Goal: Communication & Community: Ask a question

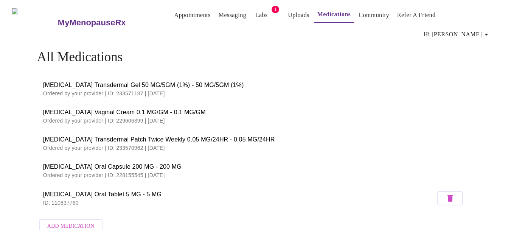
click at [219, 16] on link "Messaging" at bounding box center [233, 15] width 28 height 11
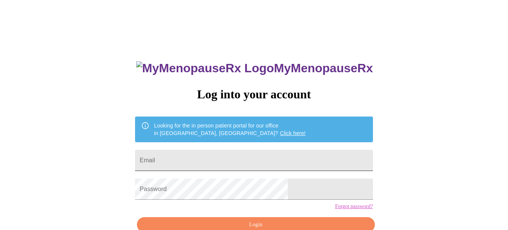
click at [285, 151] on input "Email" at bounding box center [254, 160] width 238 height 21
type input "[EMAIL_ADDRESS][DOMAIN_NAME]"
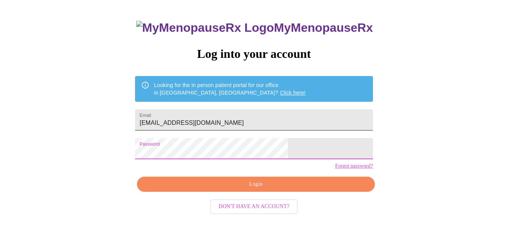
scroll to position [42, 0]
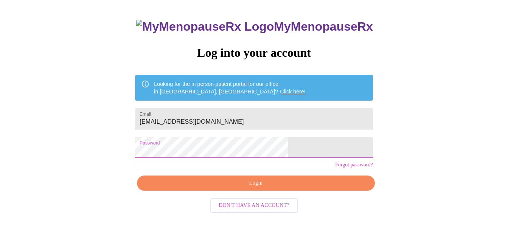
click at [277, 188] on span "Login" at bounding box center [256, 183] width 220 height 9
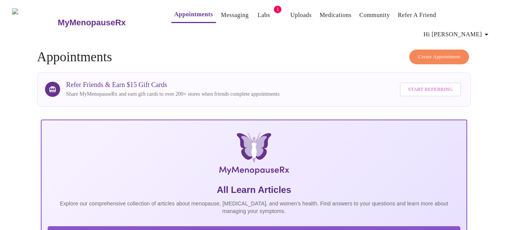
click at [221, 13] on link "Messaging" at bounding box center [235, 15] width 28 height 11
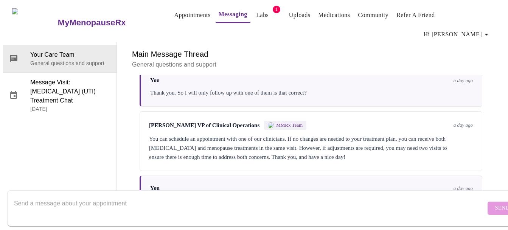
scroll to position [312, 0]
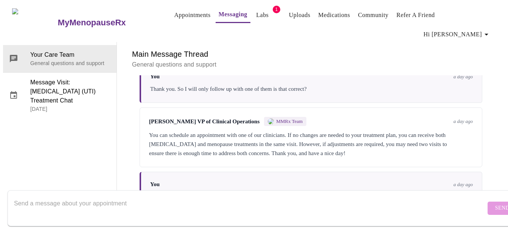
click at [45, 196] on textarea "Send a message about your appointment" at bounding box center [250, 208] width 472 height 24
drag, startPoint x: 27, startPoint y: 197, endPoint x: 115, endPoint y: 192, distance: 88.7
click at [115, 196] on textarea "Hi - I see that a prescription was" at bounding box center [250, 208] width 472 height 24
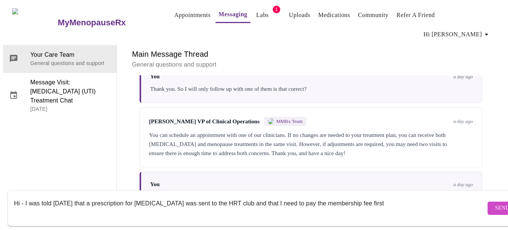
click at [244, 196] on textarea "Hi - I was told [DATE] that a prescription for [MEDICAL_DATA] was sent to the H…" at bounding box center [250, 208] width 472 height 24
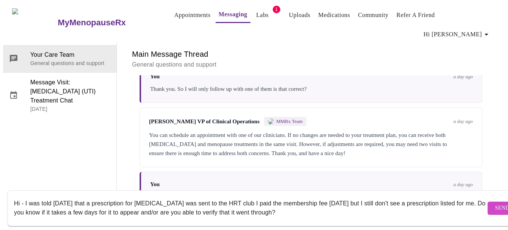
scroll to position [5, 0]
type textarea "Hi - I was told [DATE] that a prescription for [MEDICAL_DATA] was sent to the H…"
click at [492, 202] on button "Send" at bounding box center [503, 208] width 30 height 13
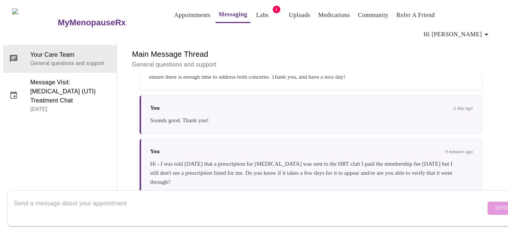
scroll to position [450, 0]
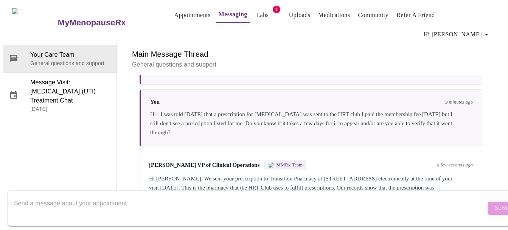
click at [128, 202] on textarea "Send a message about your appointment" at bounding box center [250, 208] width 472 height 24
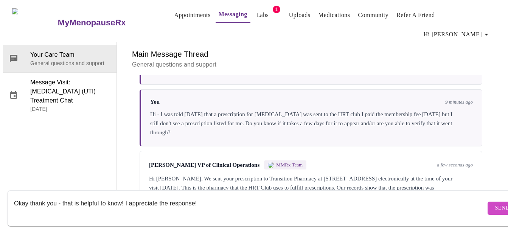
click at [120, 198] on textarea "Okay thank you - that is helpful to know! I appreciate the response!" at bounding box center [250, 208] width 472 height 24
type textarea "Okay thank you - that is helpful to know. I appreciate the response!"
click at [488, 202] on button "Send" at bounding box center [503, 208] width 30 height 13
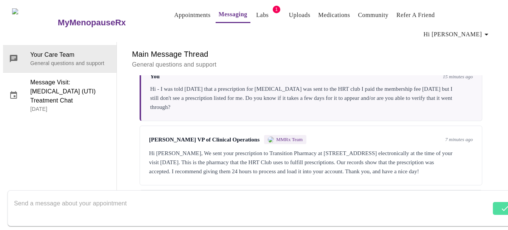
scroll to position [496, 0]
